Goal: Information Seeking & Learning: Compare options

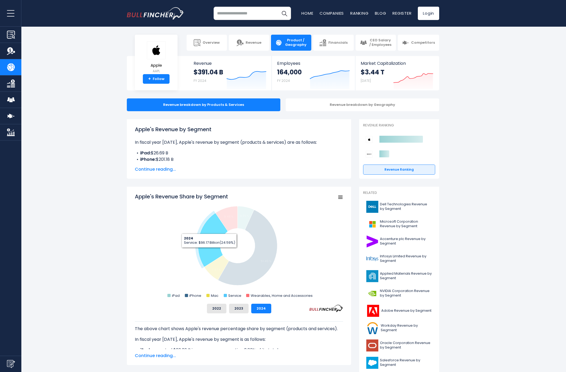
scroll to position [3, 0]
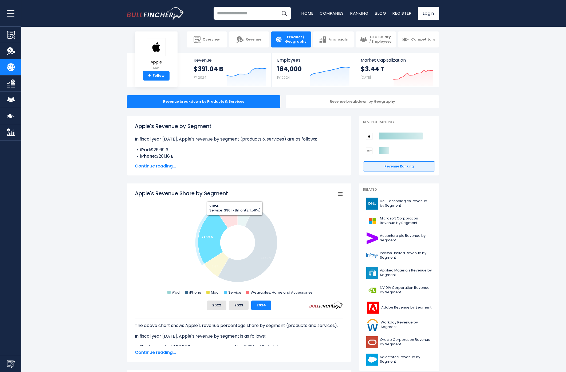
click at [207, 241] on icon "Apple's Revenue Share by Segment" at bounding box center [213, 237] width 30 height 54
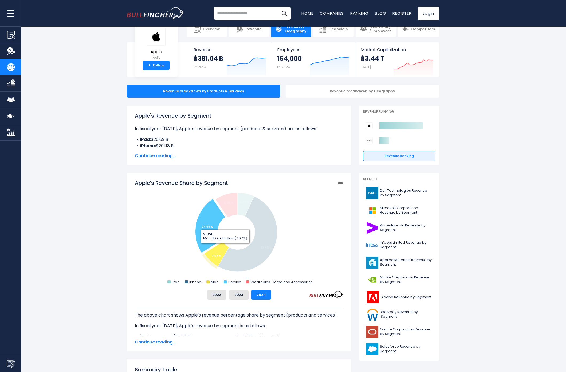
scroll to position [17, 0]
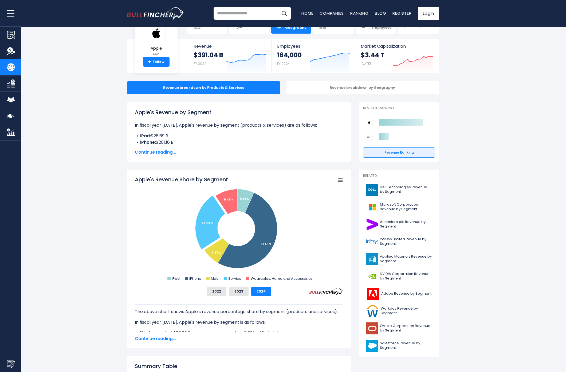
click at [166, 154] on span "Continue reading..." at bounding box center [239, 152] width 208 height 6
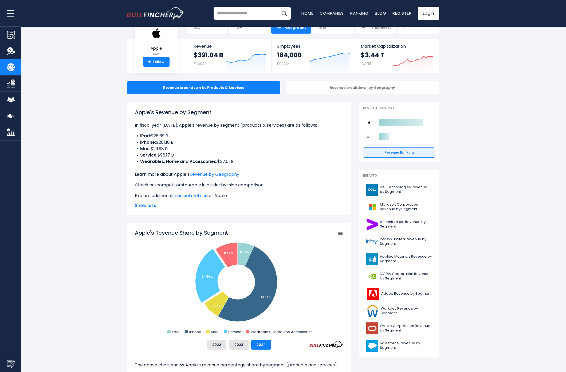
click at [180, 186] on link "competitors" at bounding box center [169, 185] width 26 height 6
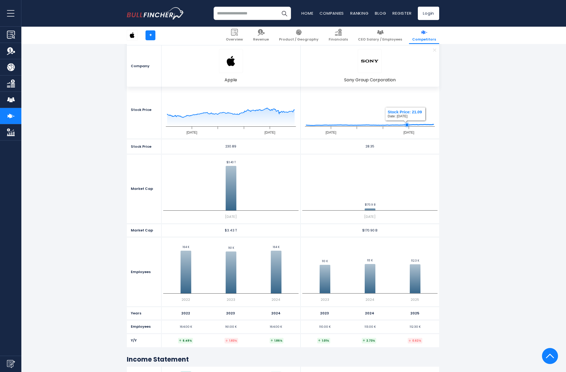
scroll to position [36, 0]
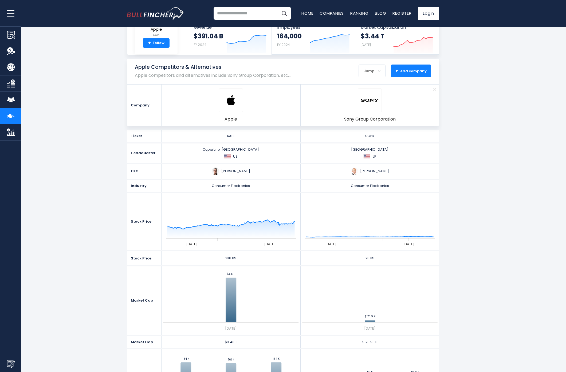
click at [412, 74] on button "+ Add company - Hide" at bounding box center [411, 71] width 40 height 13
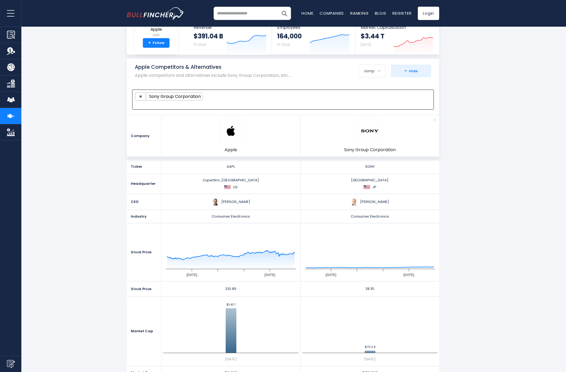
click at [278, 94] on ul "× Sony Group Corporation" at bounding box center [280, 97] width 291 height 8
click at [289, 99] on ul "× Sony Group Corporation × Microsoft Corporation" at bounding box center [280, 97] width 291 height 8
click at [345, 98] on ul "× Sony Group Corporation × Dell Technologies × Microsoft Corporation" at bounding box center [280, 97] width 291 height 8
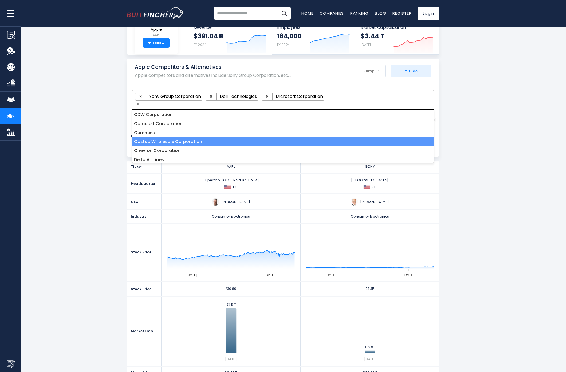
scroll to position [0, 0]
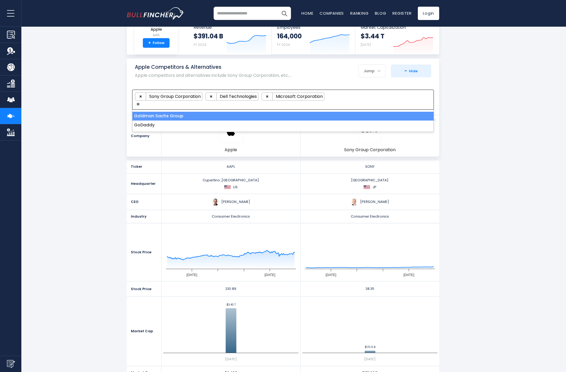
type textarea "***"
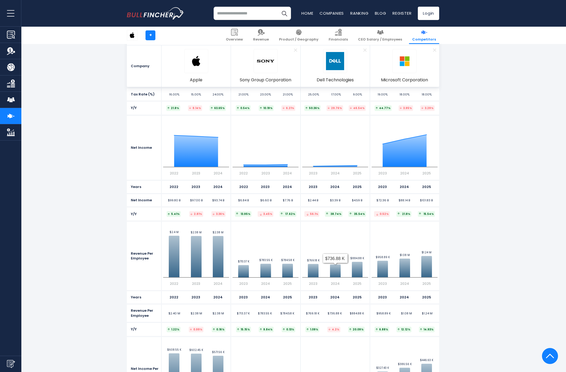
scroll to position [1213, 0]
